Goal: Check status

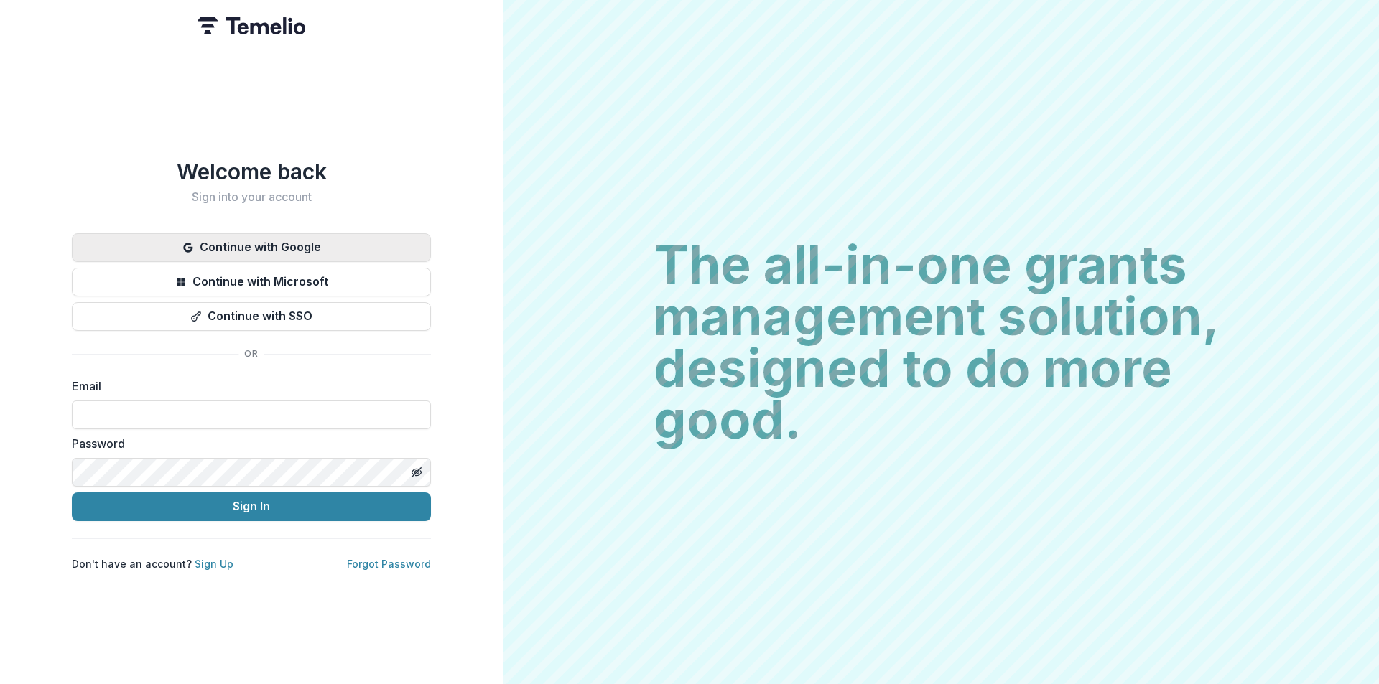
click at [276, 238] on button "Continue with Google" at bounding box center [251, 247] width 359 height 29
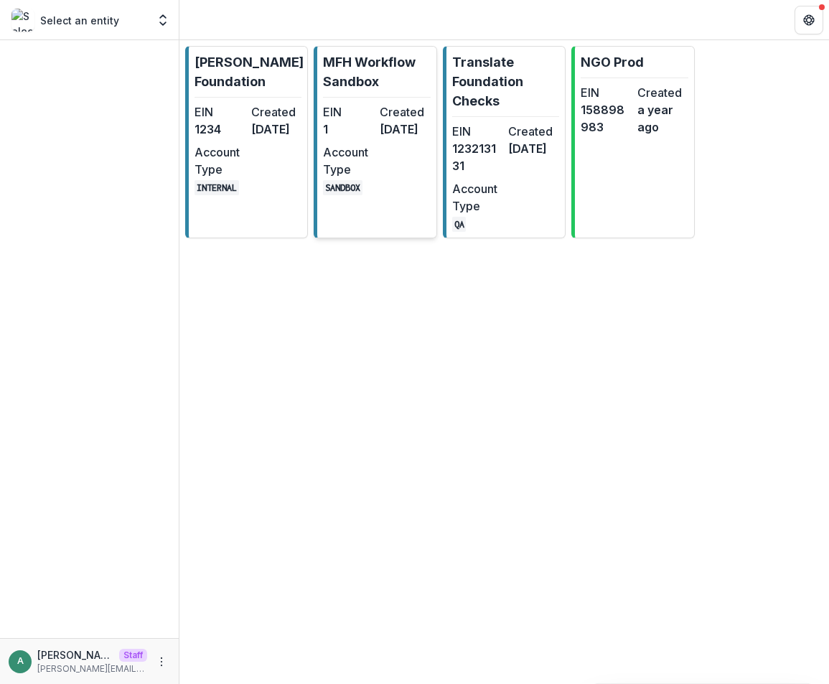
click at [387, 123] on dd "[DATE]" at bounding box center [405, 129] width 51 height 17
